Goal: Information Seeking & Learning: Learn about a topic

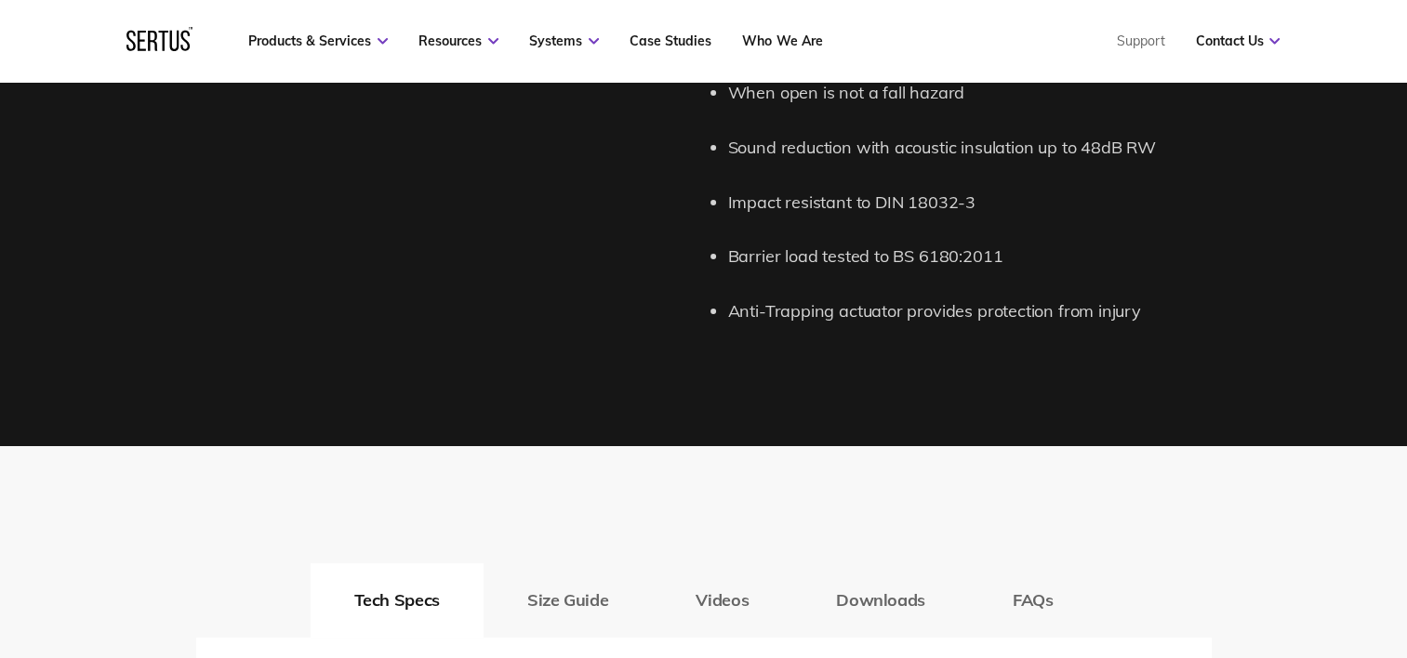
scroll to position [2604, 0]
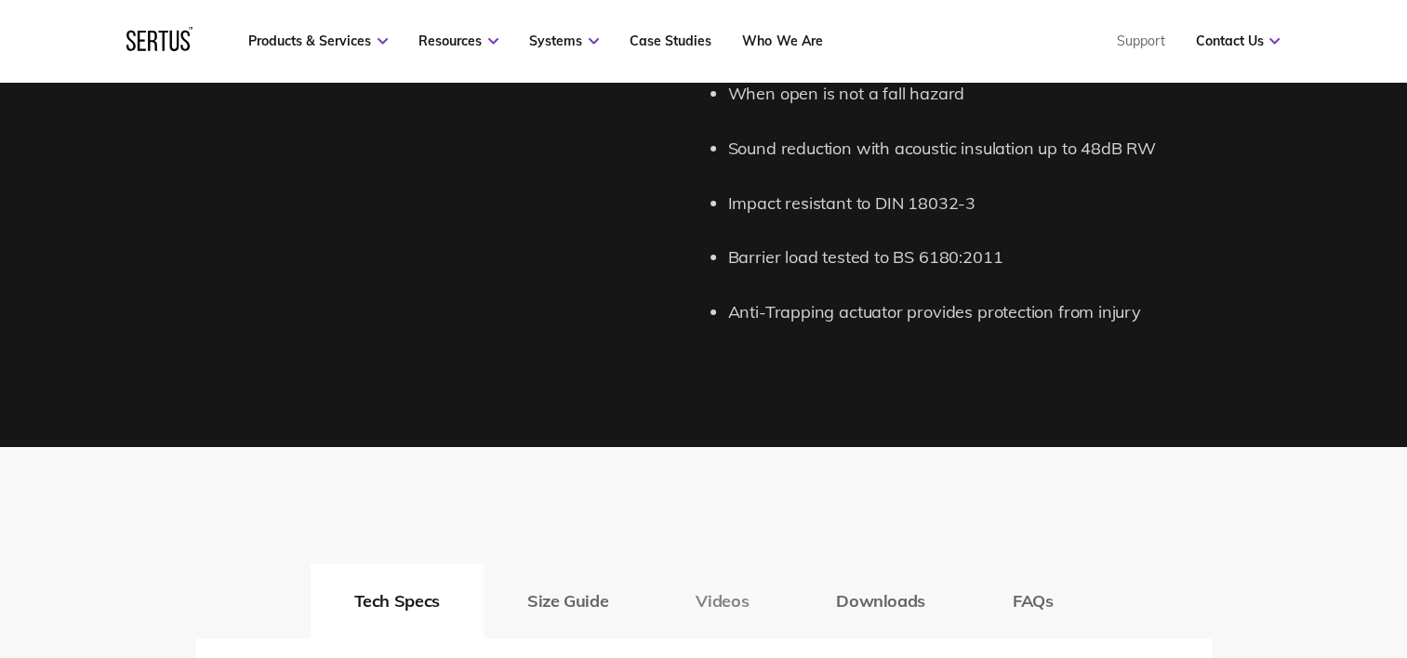
click at [719, 610] on button "Videos" at bounding box center [722, 601] width 140 height 74
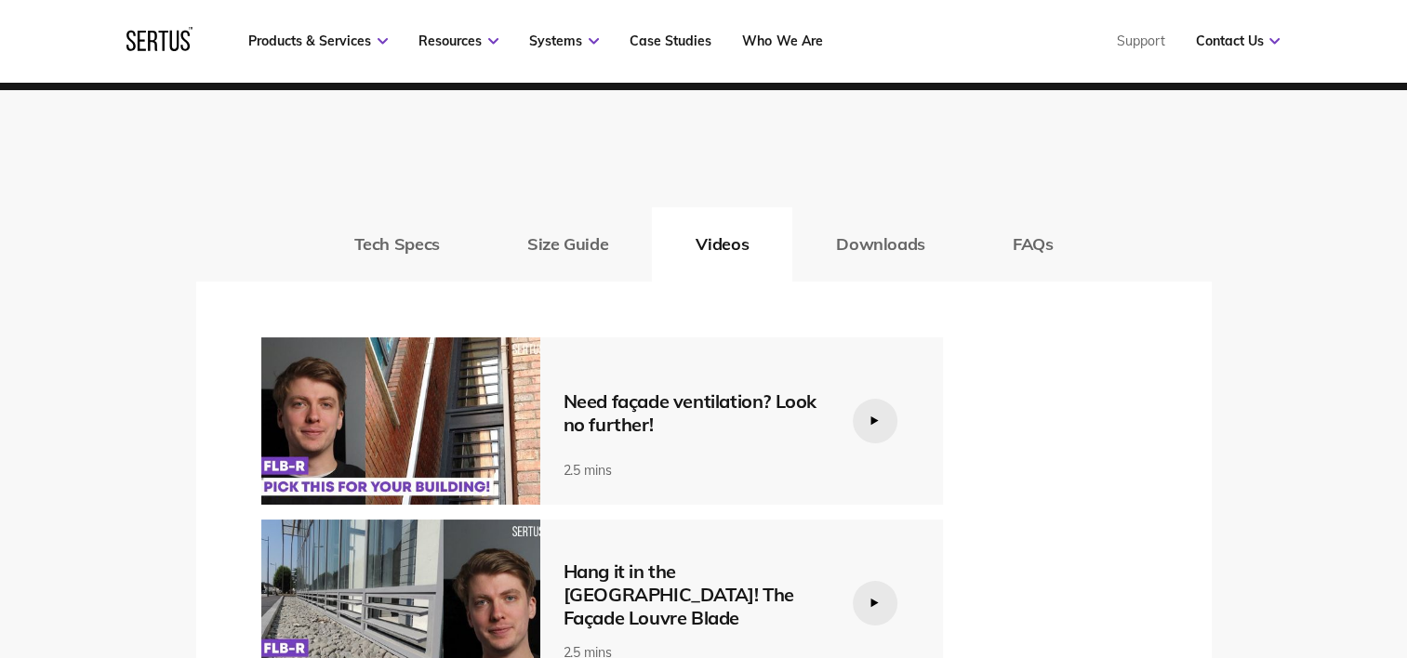
scroll to position [3069, 0]
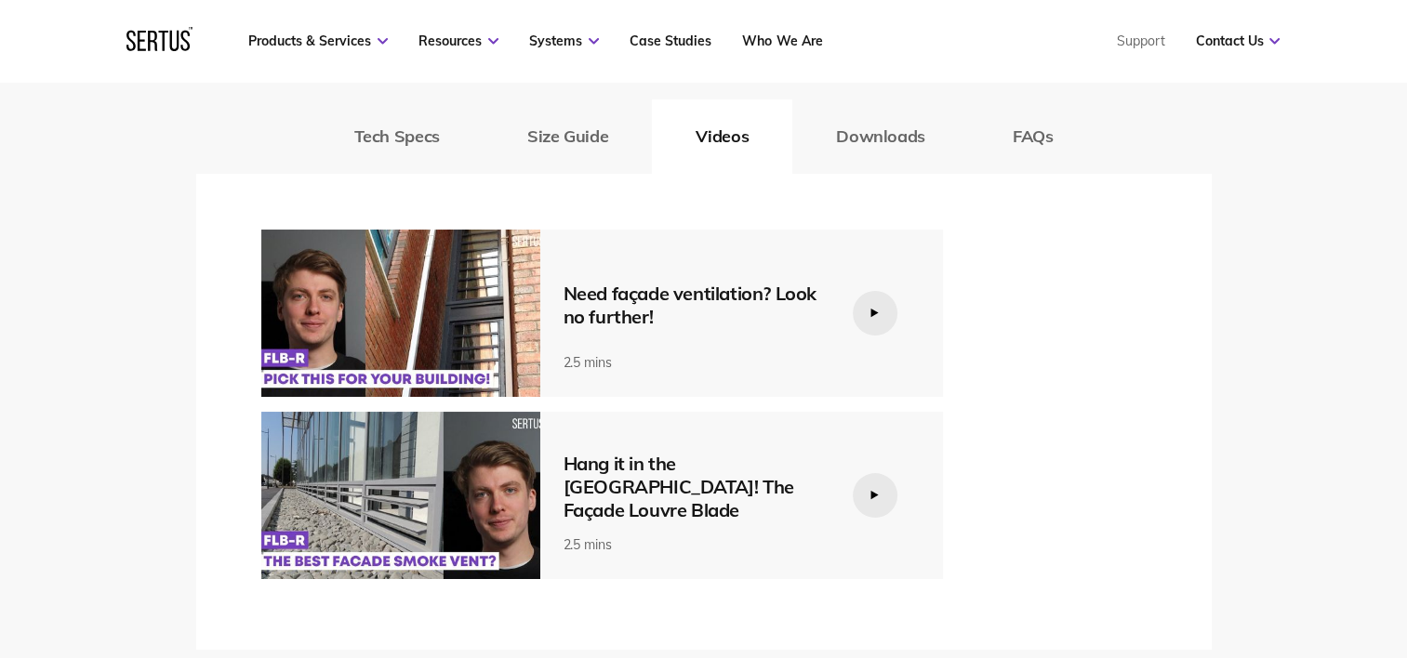
click at [866, 491] on div at bounding box center [875, 495] width 45 height 45
click at [874, 497] on icon at bounding box center [873, 495] width 7 height 8
click at [498, 500] on img at bounding box center [400, 495] width 279 height 167
click at [366, 538] on img at bounding box center [400, 495] width 279 height 167
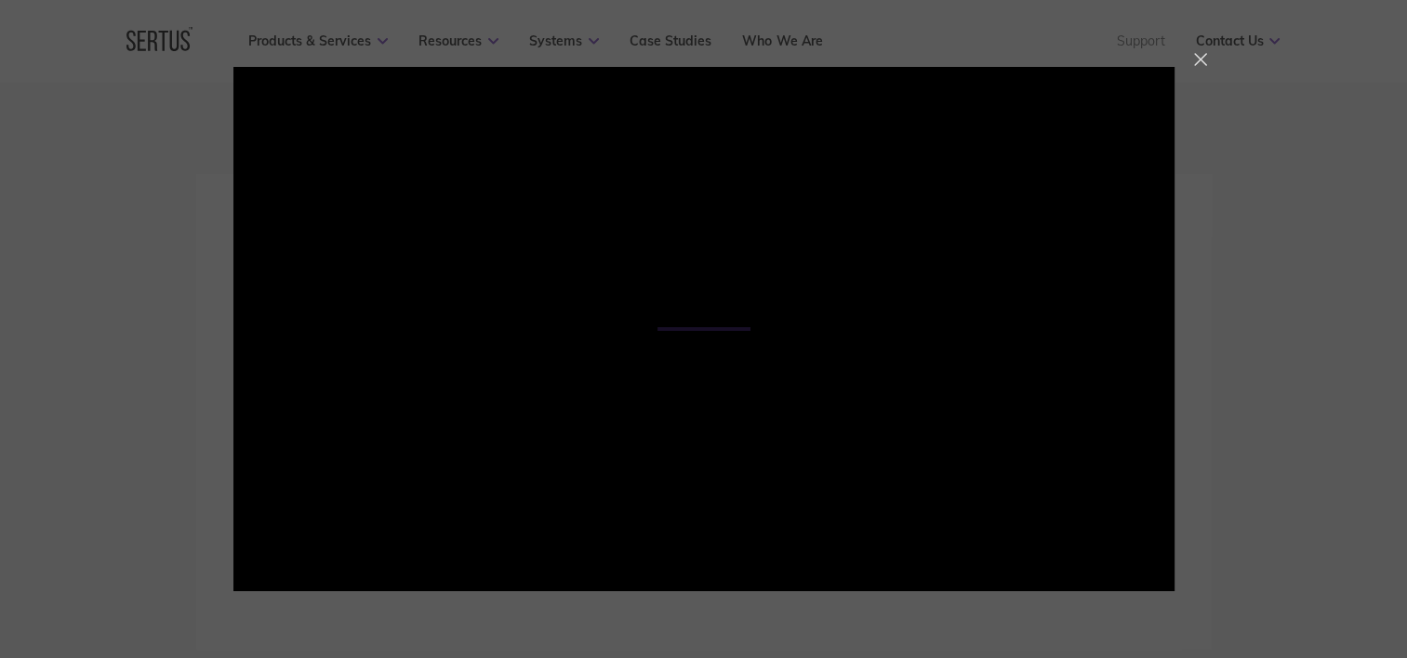
click at [1204, 58] on div at bounding box center [1200, 59] width 13 height 13
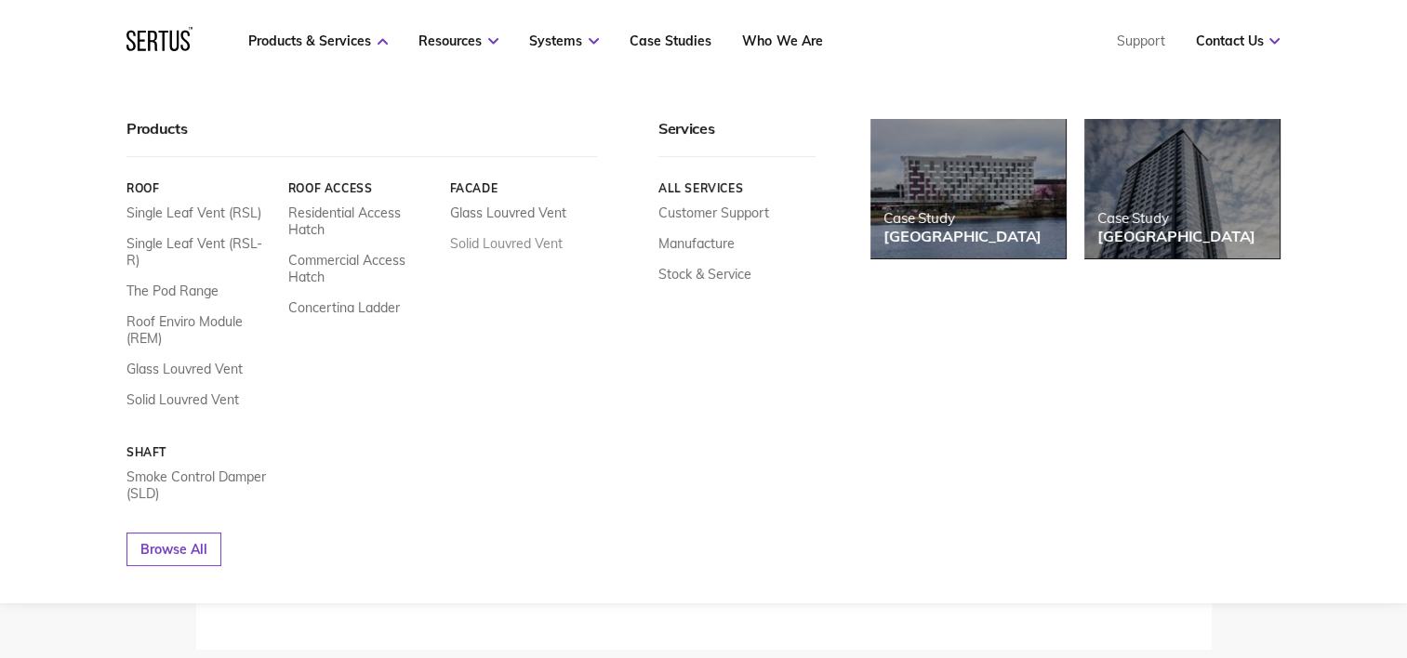
click at [483, 238] on link "Solid Louvred Vent" at bounding box center [506, 243] width 113 height 17
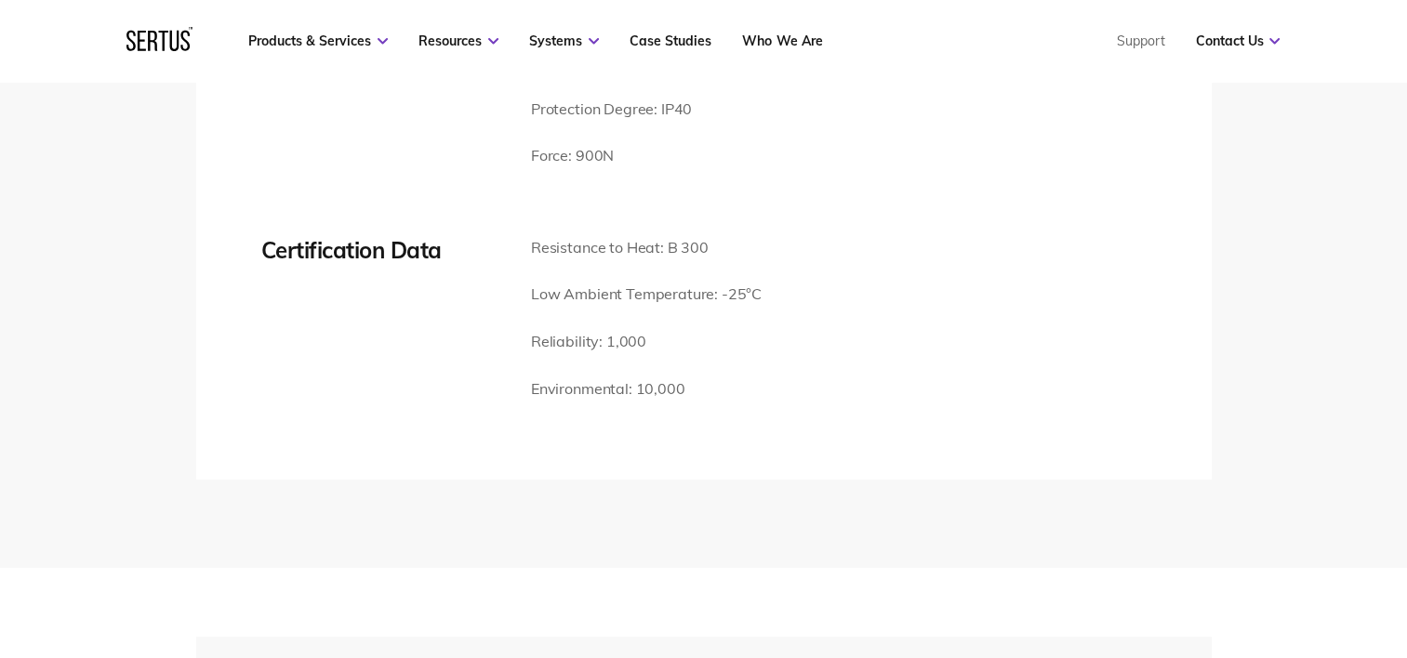
scroll to position [2418, 0]
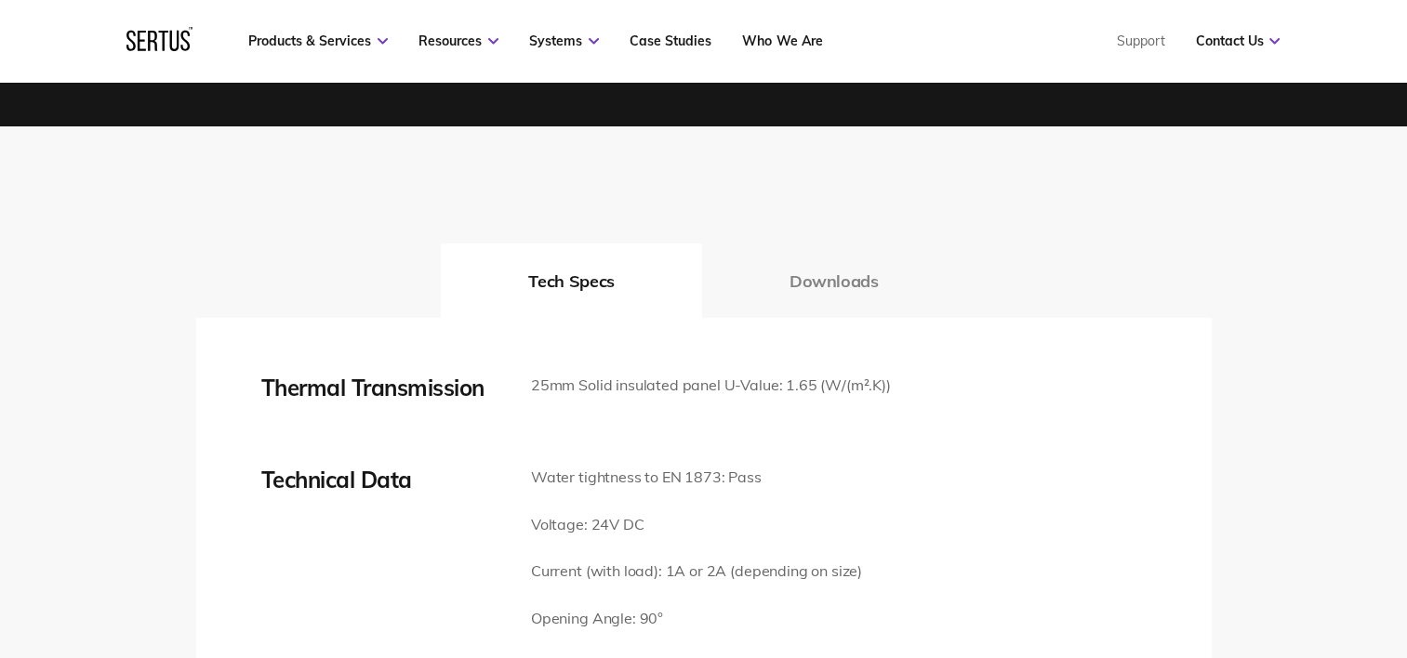
click at [872, 249] on button "Downloads" at bounding box center [834, 281] width 264 height 74
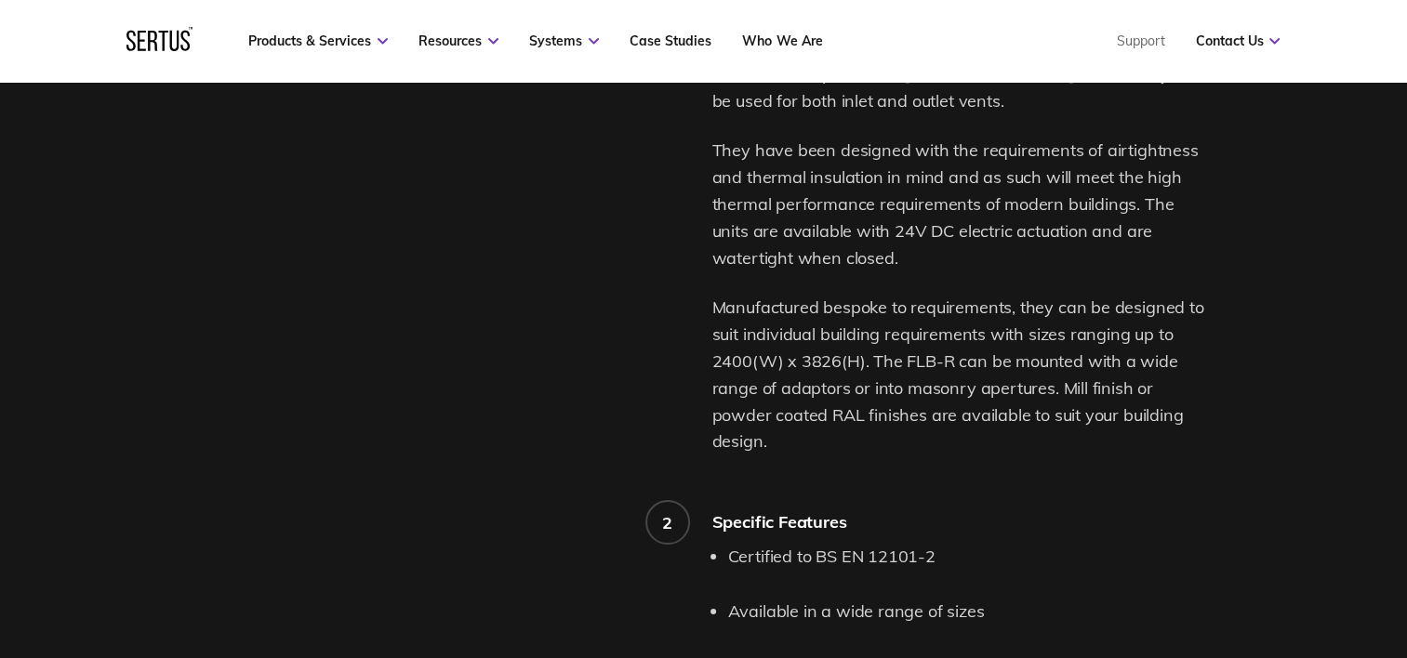
scroll to position [1714, 0]
